Goal: Task Accomplishment & Management: Manage account settings

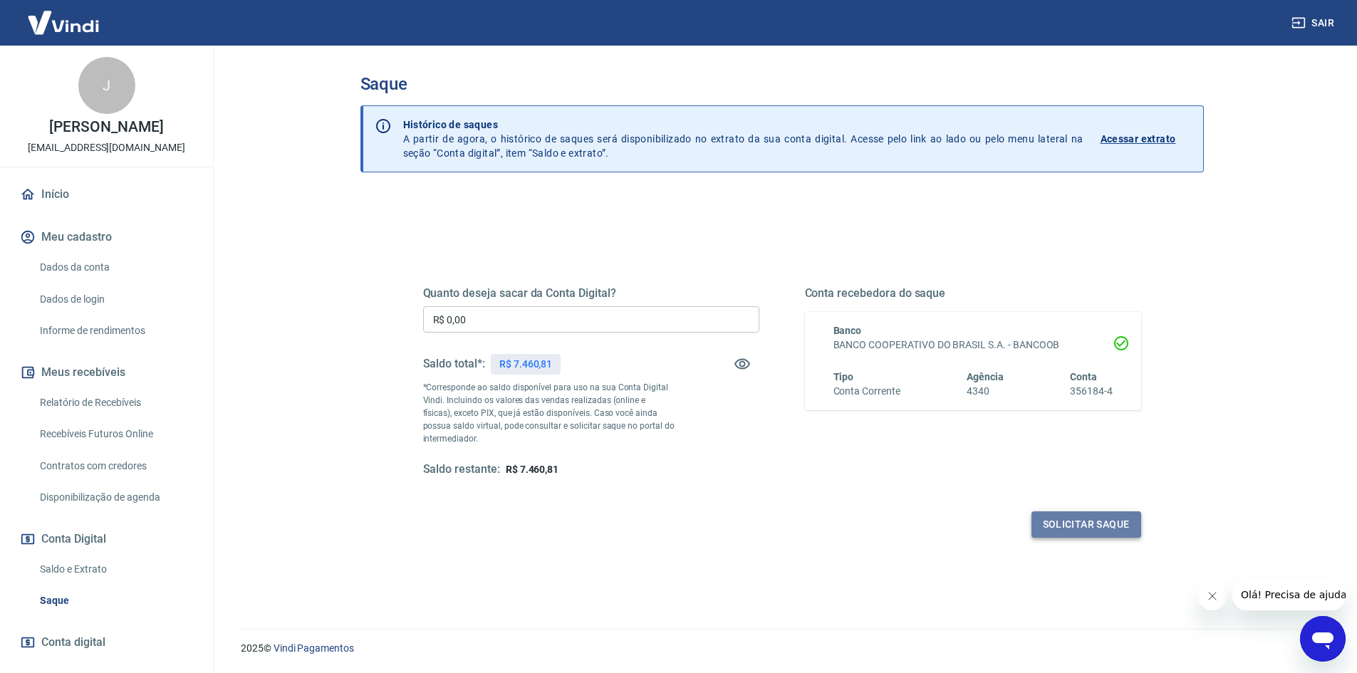
click at [1089, 526] on button "Solicitar saque" at bounding box center [1087, 525] width 110 height 26
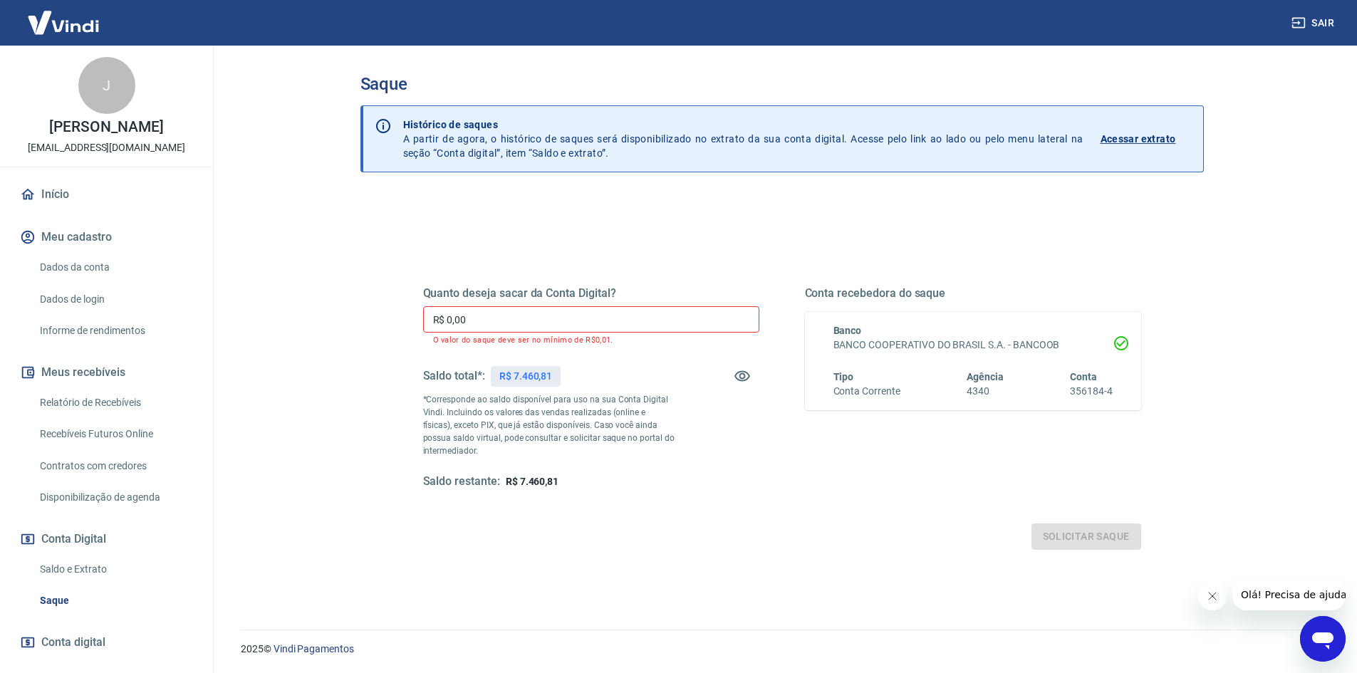
click at [532, 308] on input "R$ 0,00" at bounding box center [591, 319] width 336 height 26
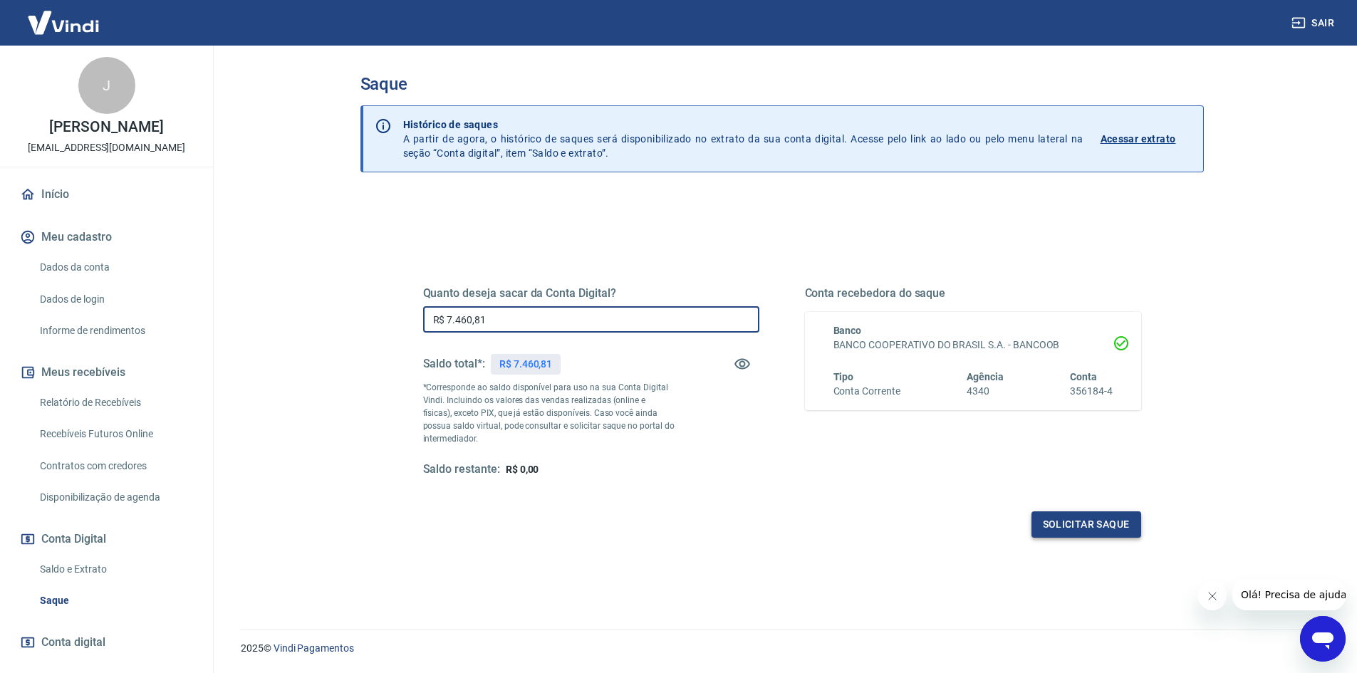
type input "R$ 7.460,81"
click at [1082, 525] on button "Solicitar saque" at bounding box center [1087, 525] width 110 height 26
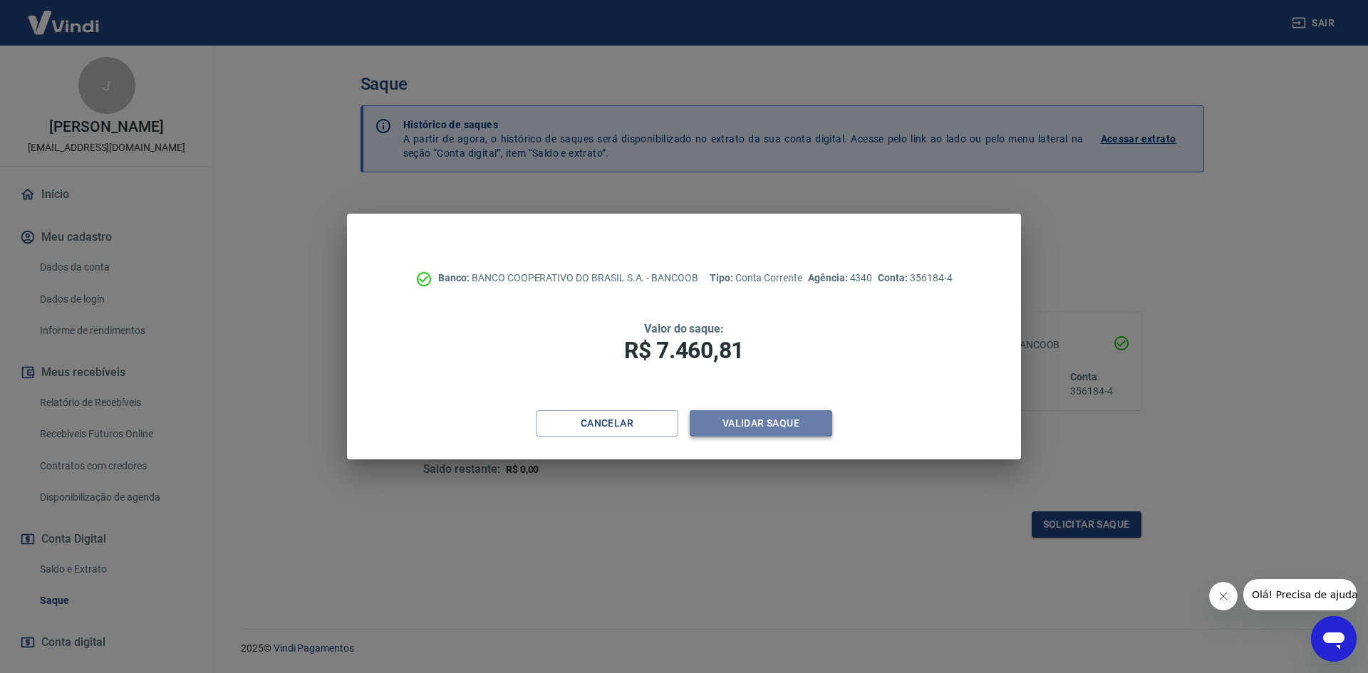
click at [740, 426] on button "Validar saque" at bounding box center [761, 423] width 142 height 26
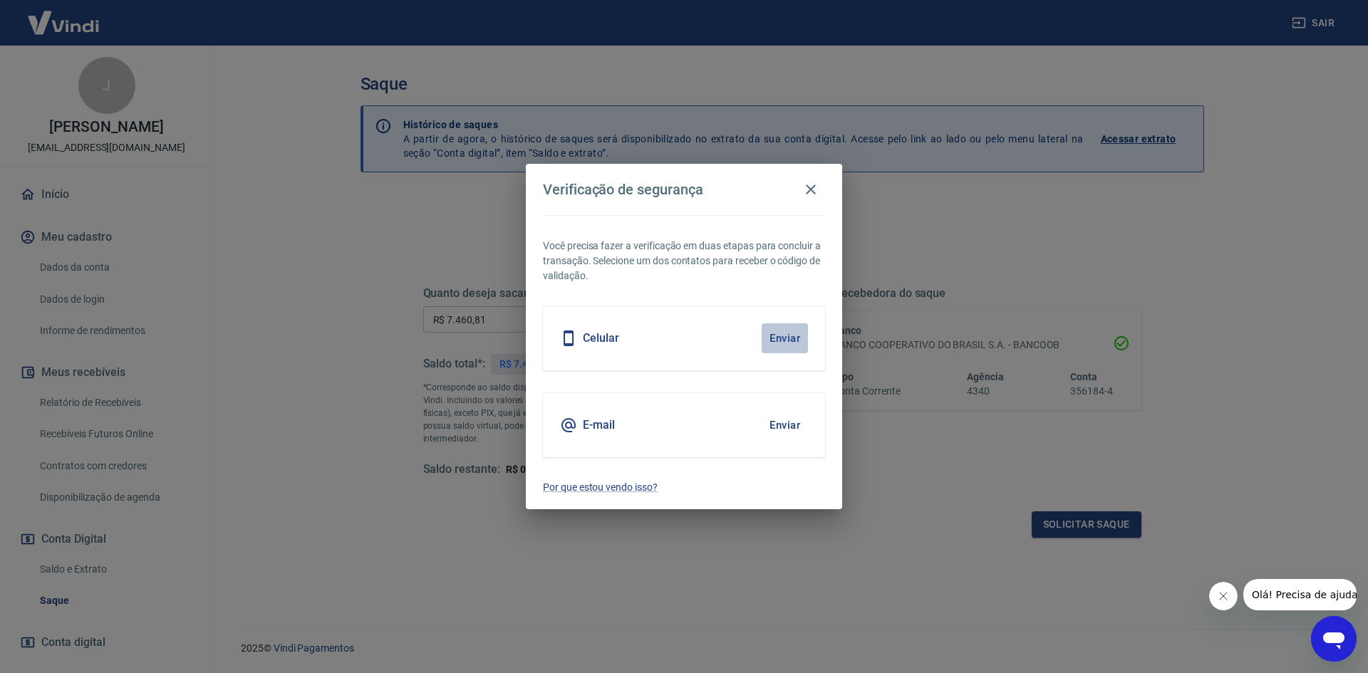
click at [789, 339] on button "Enviar" at bounding box center [785, 338] width 46 height 30
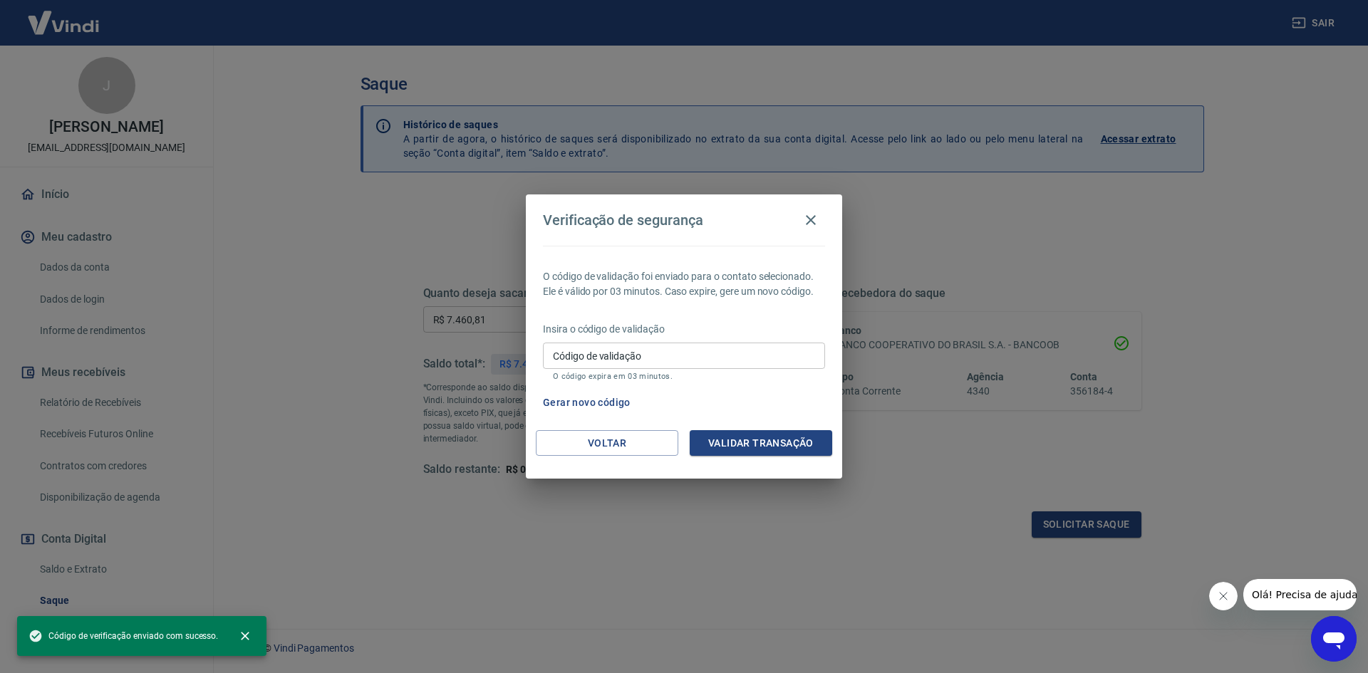
click at [635, 361] on input "Código de validação" at bounding box center [684, 356] width 282 height 26
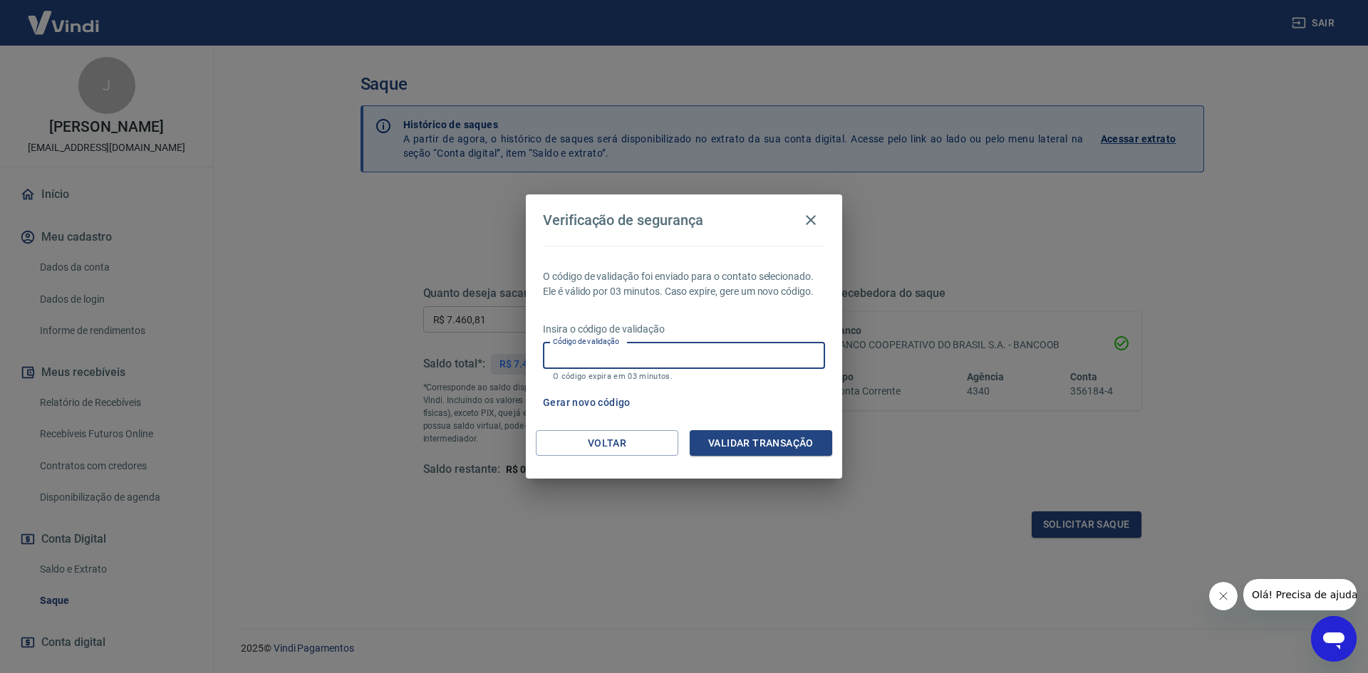
click at [660, 576] on div "Verificação de segurança O código de validação foi enviado para o contato selec…" at bounding box center [684, 336] width 1368 height 673
click at [629, 363] on input "Código de validação" at bounding box center [684, 356] width 282 height 26
click at [695, 613] on div "Verificação de segurança O código de validação foi enviado para o contato selec…" at bounding box center [684, 336] width 1368 height 673
click at [675, 362] on input "Código de validação" at bounding box center [684, 356] width 282 height 26
click at [580, 355] on input "Código de validação" at bounding box center [684, 356] width 282 height 26
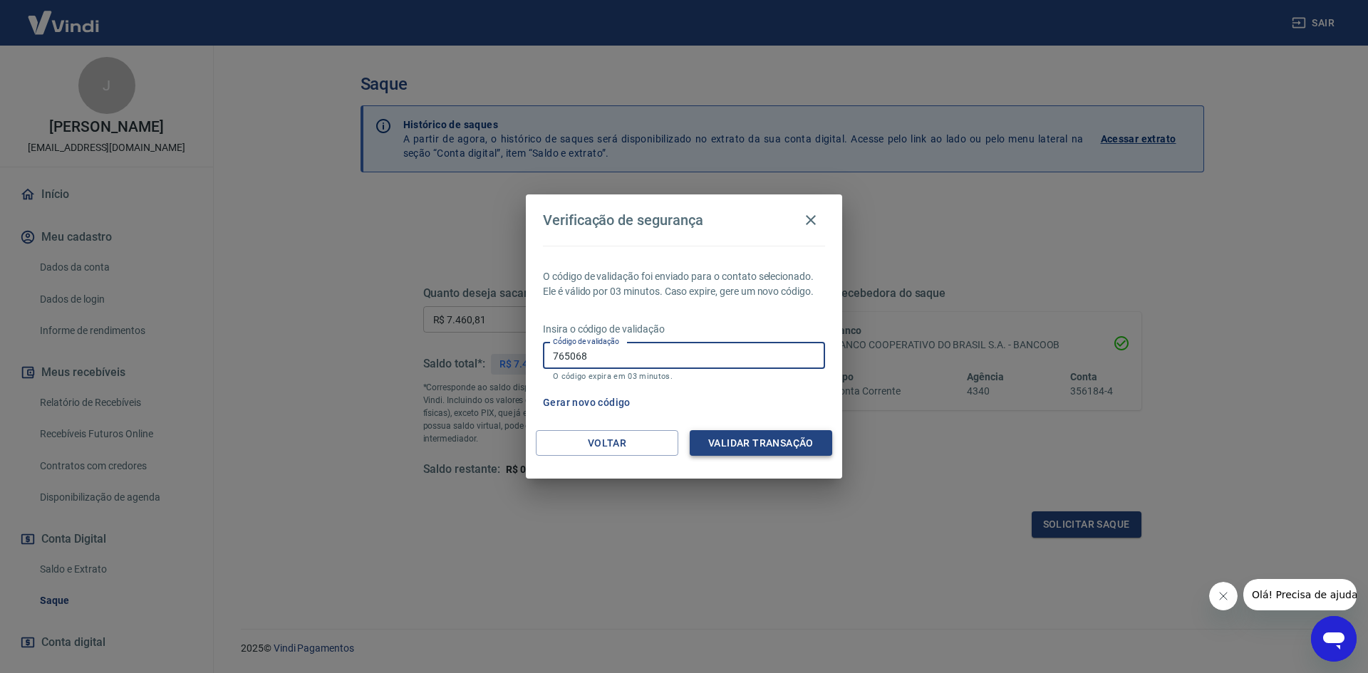
type input "765068"
click at [769, 441] on button "Validar transação" at bounding box center [761, 443] width 142 height 26
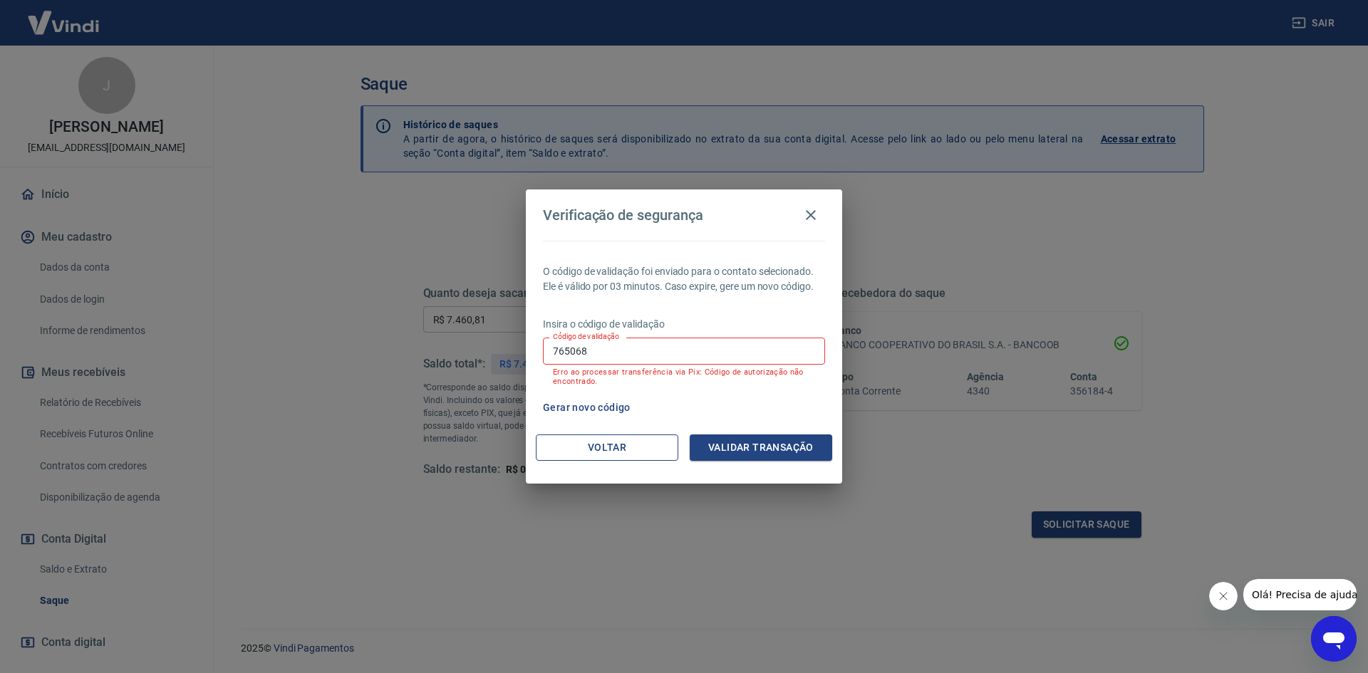
click at [663, 442] on button "Voltar" at bounding box center [607, 448] width 142 height 26
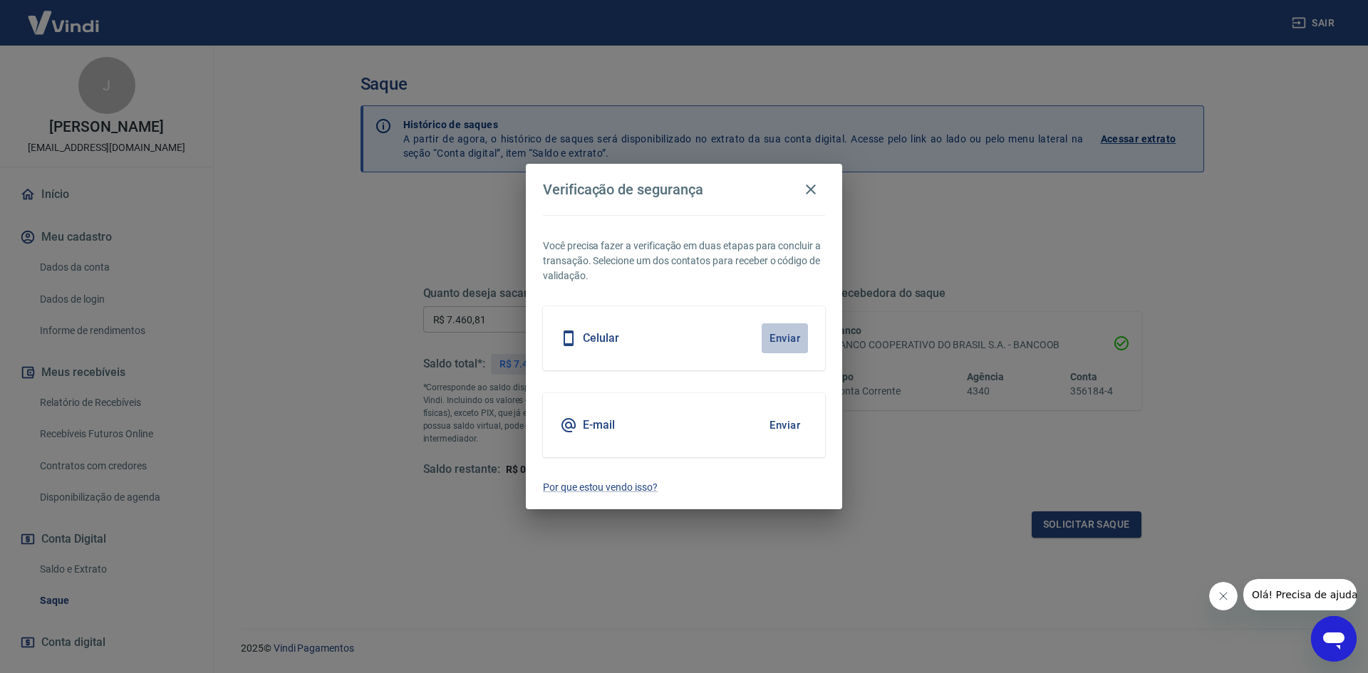
click at [782, 336] on button "Enviar" at bounding box center [785, 338] width 46 height 30
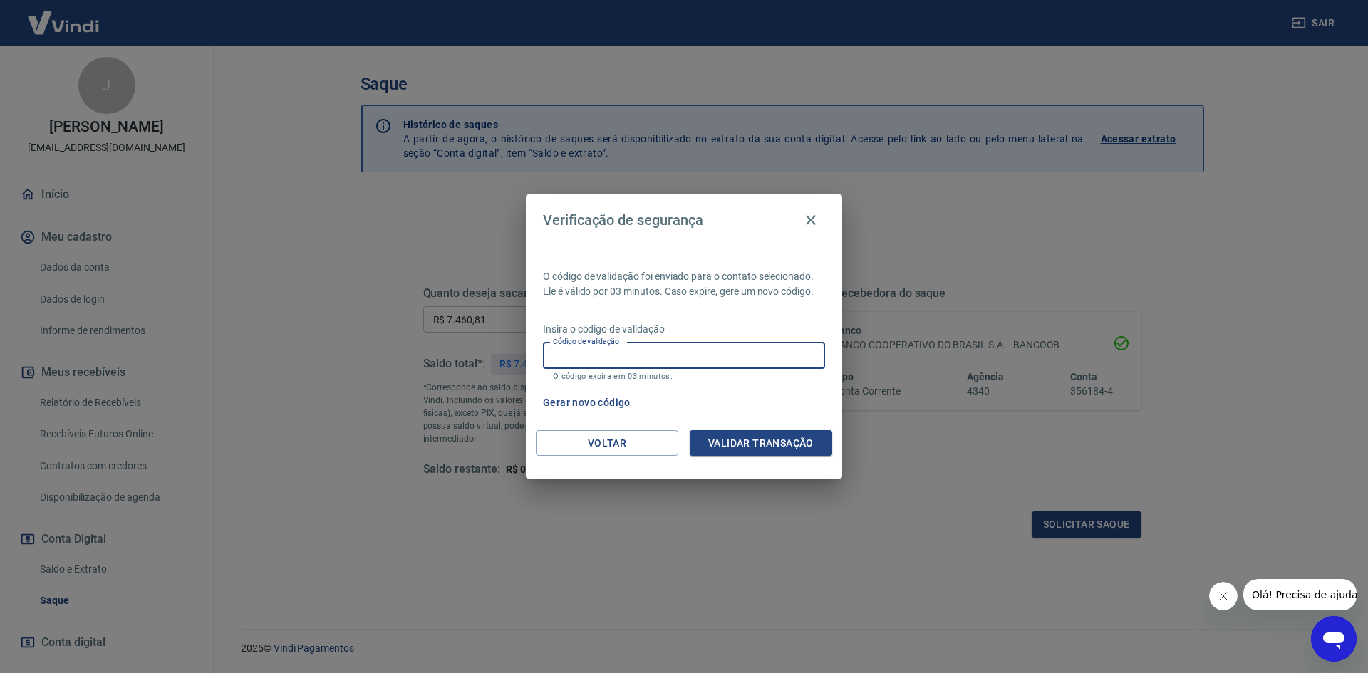
click at [555, 353] on input "Código de validação" at bounding box center [684, 356] width 282 height 26
click at [742, 441] on button "Validar transação" at bounding box center [761, 443] width 142 height 26
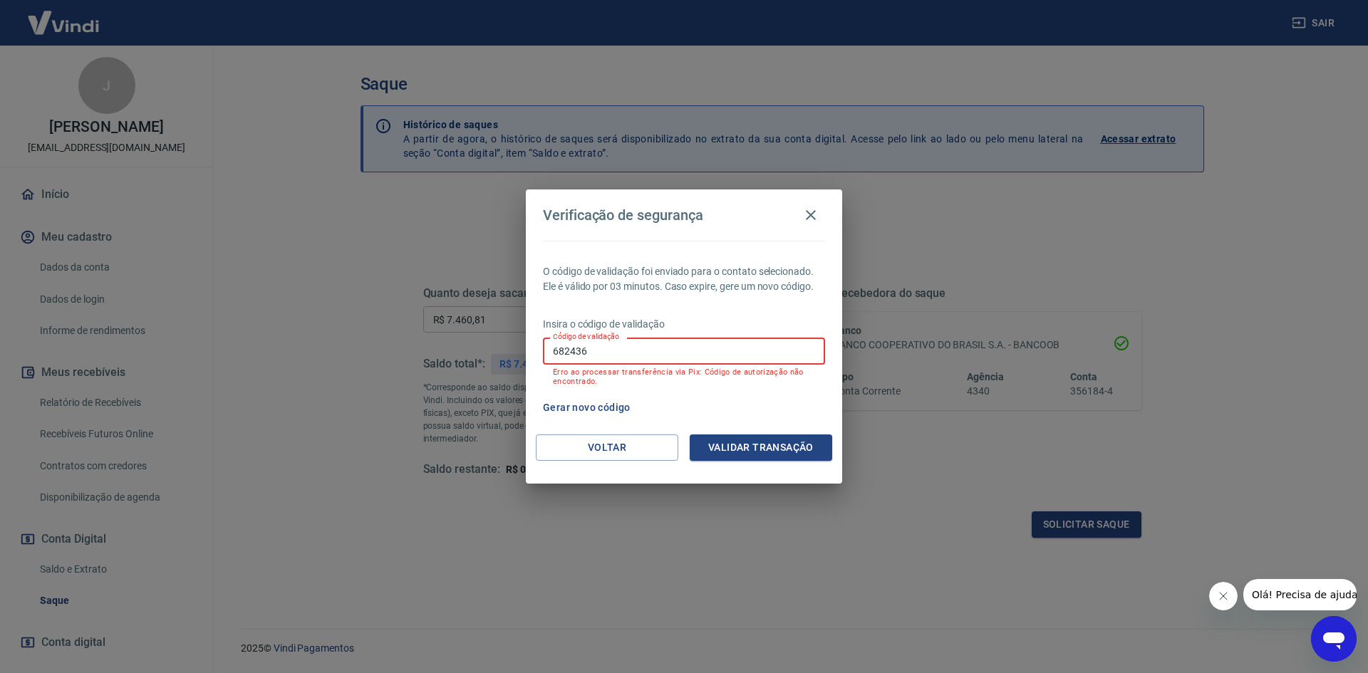
click at [573, 348] on input "682436" at bounding box center [684, 351] width 282 height 26
click at [569, 351] on input "682436" at bounding box center [684, 351] width 282 height 26
type input "682 436"
click at [738, 442] on button "Validar transação" at bounding box center [761, 448] width 142 height 26
click at [809, 216] on icon "button" at bounding box center [810, 215] width 17 height 17
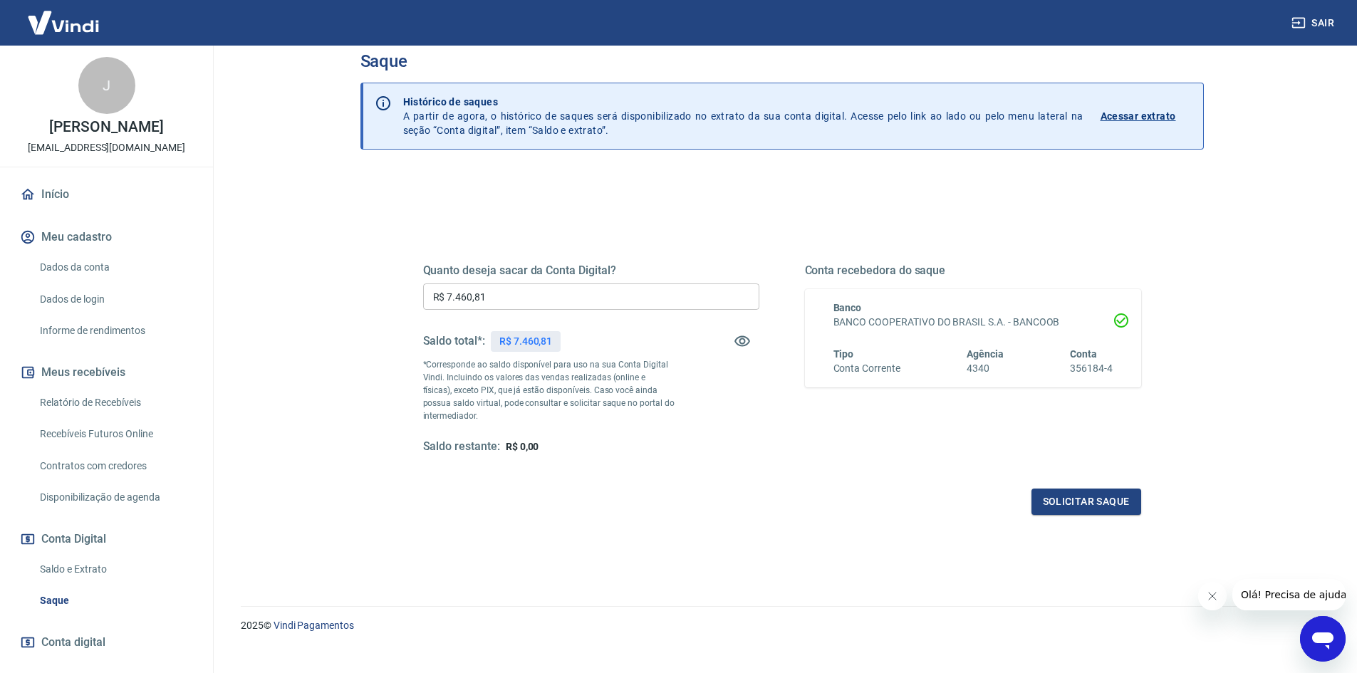
scroll to position [43, 0]
